Goal: Task Accomplishment & Management: Complete application form

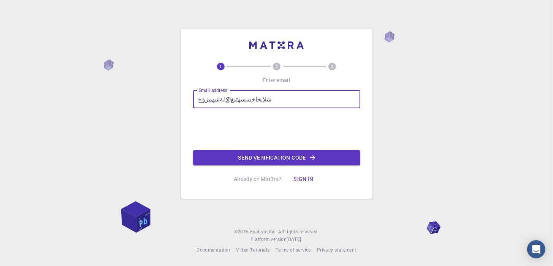
type input "شلايخاخسسهثىغ@لةشهمزؤخة"
type input "[EMAIL_ADDRESS][DOMAIN_NAME]"
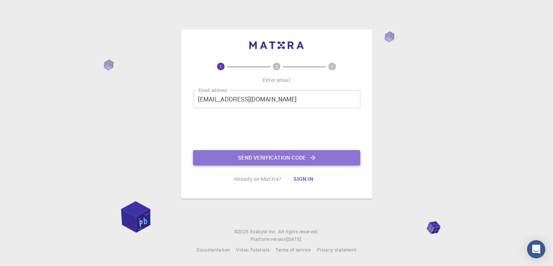
click at [238, 153] on button "Send verification code" at bounding box center [276, 157] width 167 height 15
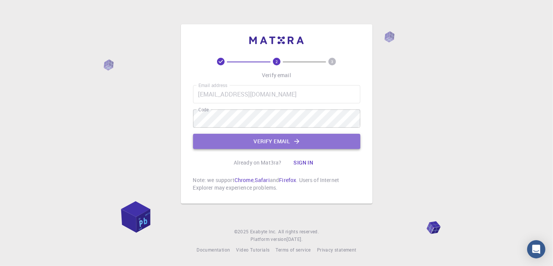
click at [293, 147] on button "Verify email" at bounding box center [276, 141] width 167 height 15
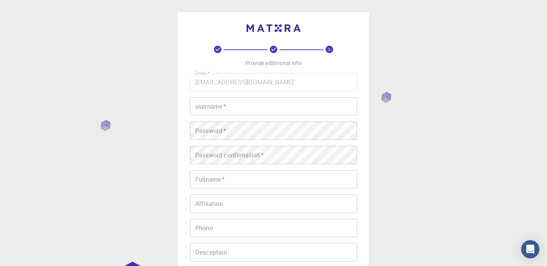
click at [228, 111] on input "username   *" at bounding box center [273, 106] width 167 height 18
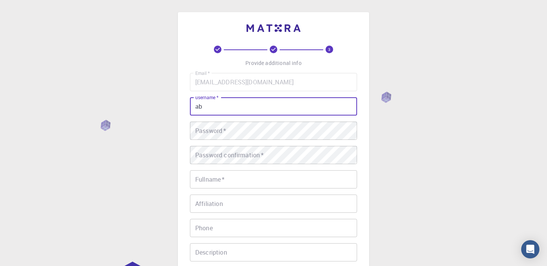
type input "ab"
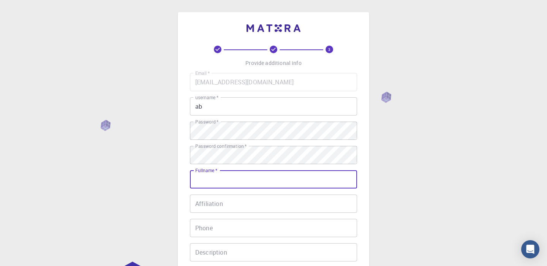
click at [222, 180] on input "Fullname   *" at bounding box center [273, 179] width 167 height 18
type input "ab hu ab kh"
click at [202, 205] on input "Affiliation" at bounding box center [273, 204] width 167 height 18
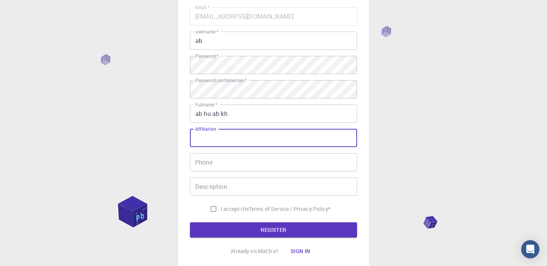
scroll to position [76, 0]
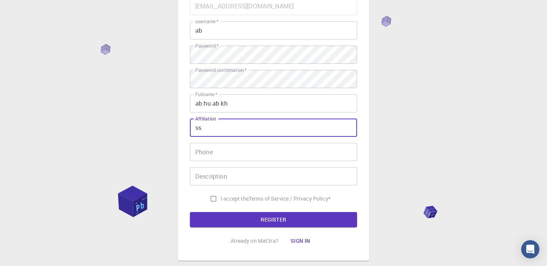
type input "ss"
click at [212, 158] on input "Phone" at bounding box center [273, 152] width 167 height 18
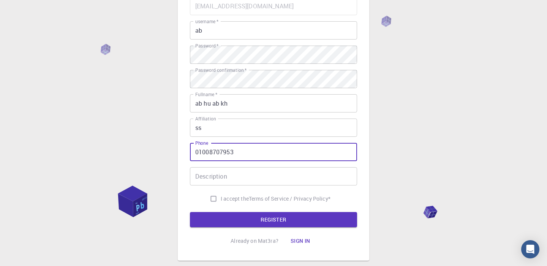
type input "01008707953"
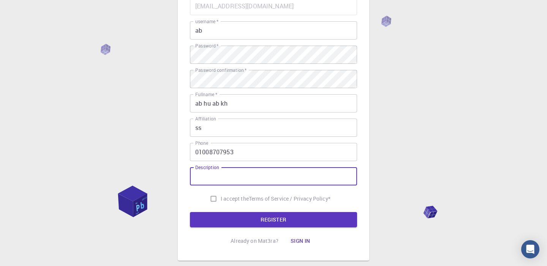
click at [236, 176] on input "Description" at bounding box center [273, 176] width 167 height 18
type input "aa"
click at [209, 199] on input "I accept the Terms of Service / Privacy Policy *" at bounding box center [213, 199] width 14 height 14
checkbox input "true"
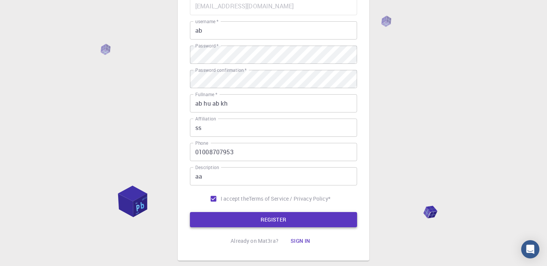
click at [234, 216] on button "REGISTER" at bounding box center [273, 219] width 167 height 15
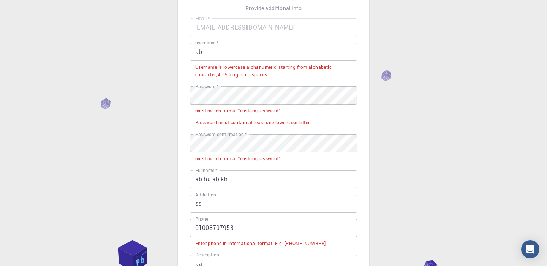
scroll to position [38, 0]
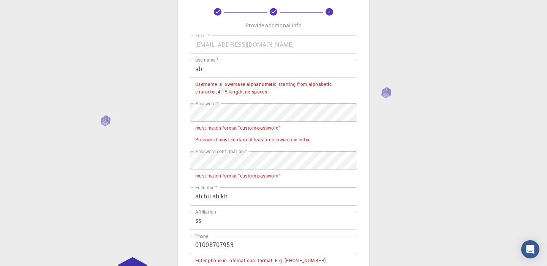
click at [217, 70] on input "ab" at bounding box center [273, 69] width 167 height 18
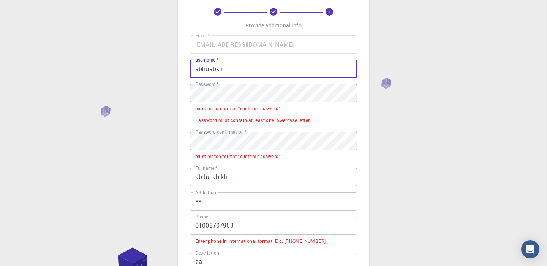
type input "abhuabkh"
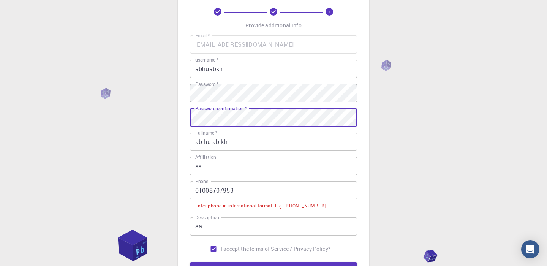
click at [199, 188] on input "01008707953" at bounding box center [273, 190] width 167 height 18
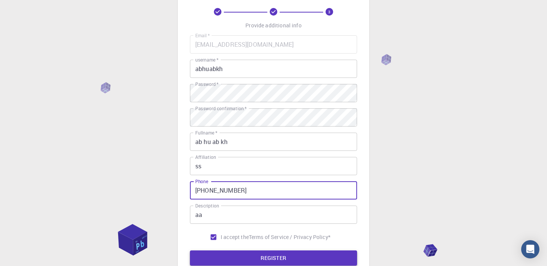
type input "[PHONE_NUMBER]"
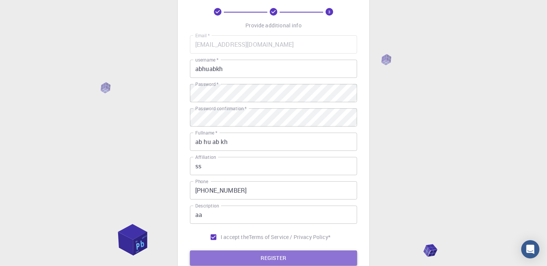
click at [247, 252] on button "REGISTER" at bounding box center [273, 257] width 167 height 15
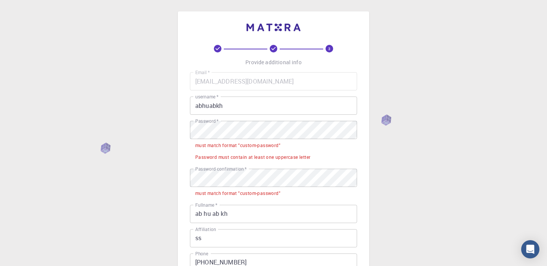
scroll to position [0, 0]
